Goal: Task Accomplishment & Management: Manage account settings

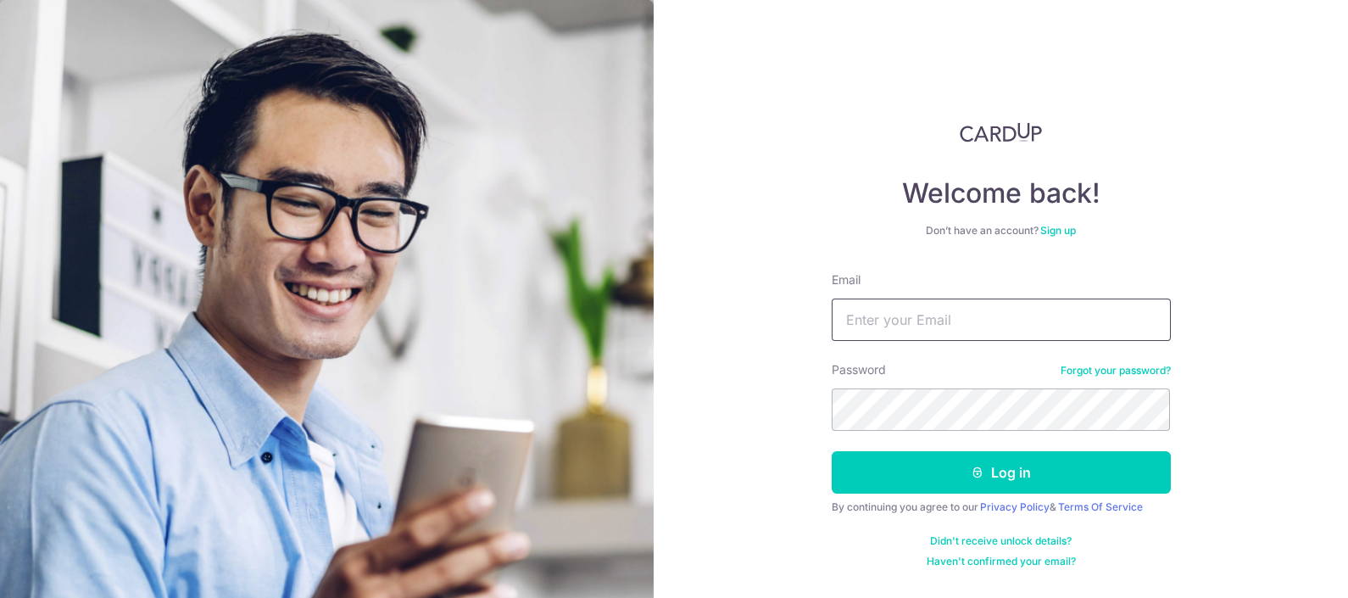
click at [1044, 326] on input "Email" at bounding box center [1000, 319] width 339 height 42
type input "[EMAIL_ADDRESS][DOMAIN_NAME]"
click at [831, 451] on button "Log in" at bounding box center [1000, 472] width 339 height 42
